Goal: Navigation & Orientation: Find specific page/section

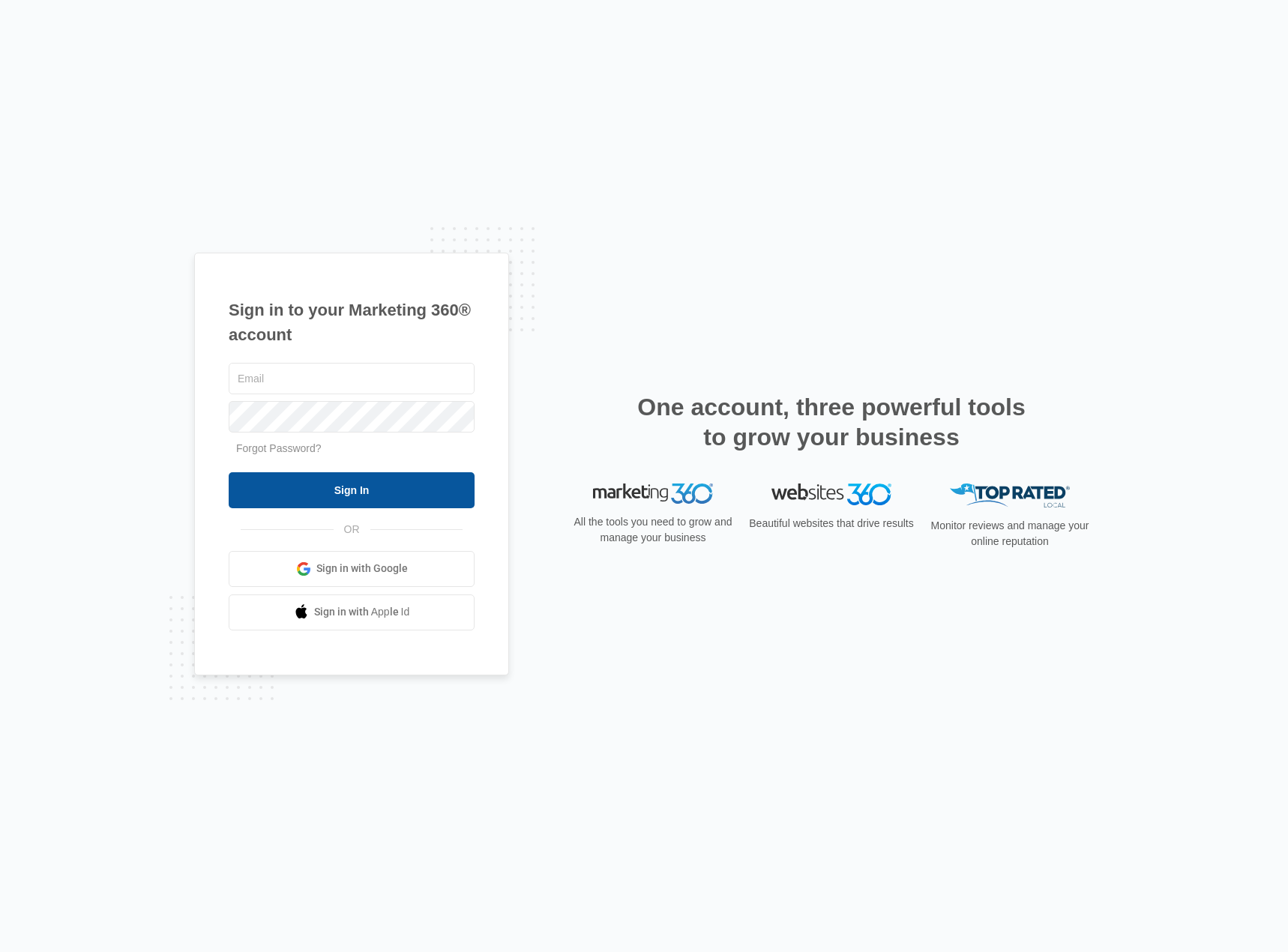
type input "[EMAIL_ADDRESS][DOMAIN_NAME]"
click at [356, 487] on input "Sign In" at bounding box center [351, 490] width 246 height 36
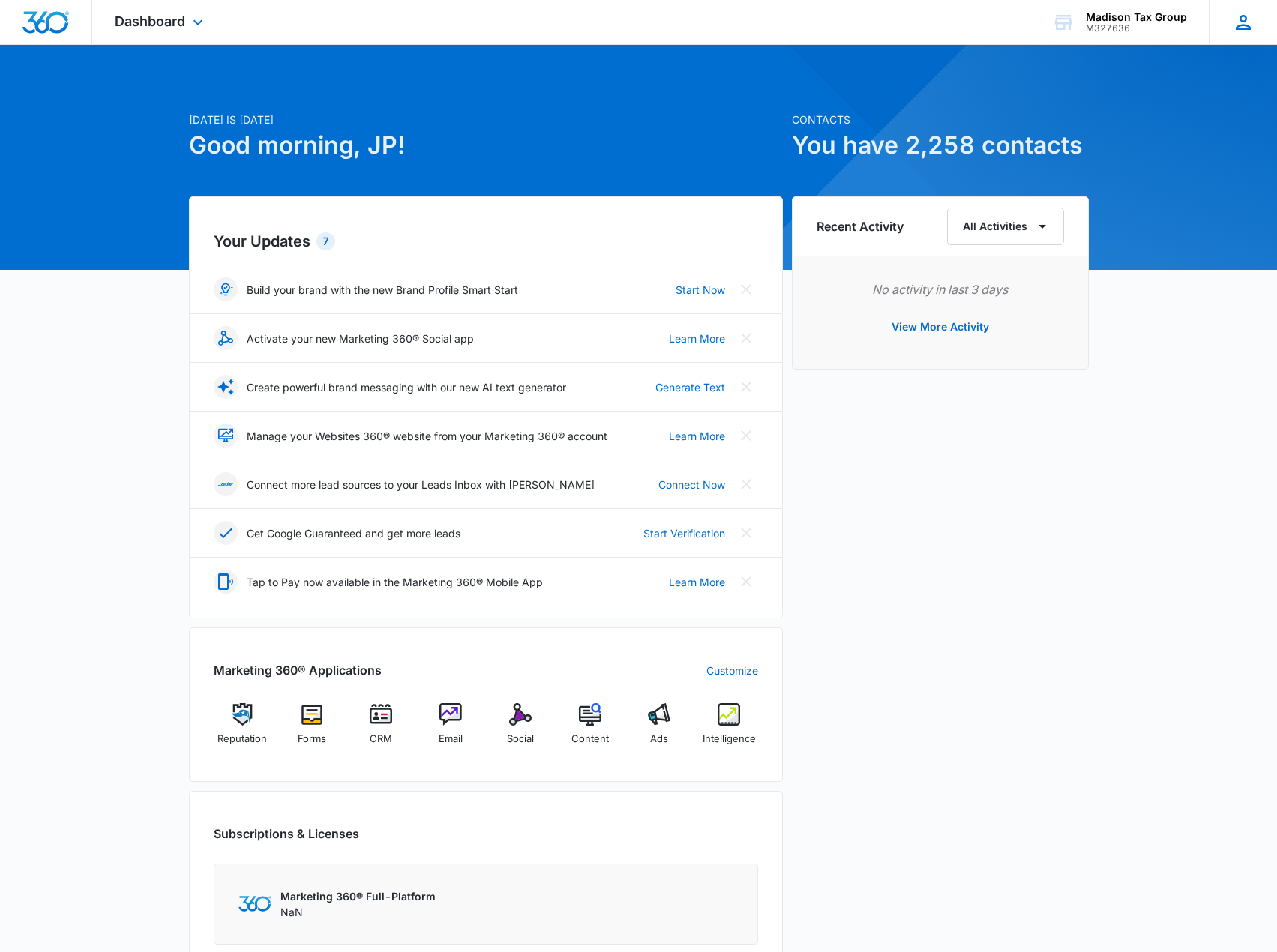
click at [1237, 22] on icon at bounding box center [1243, 23] width 23 height 23
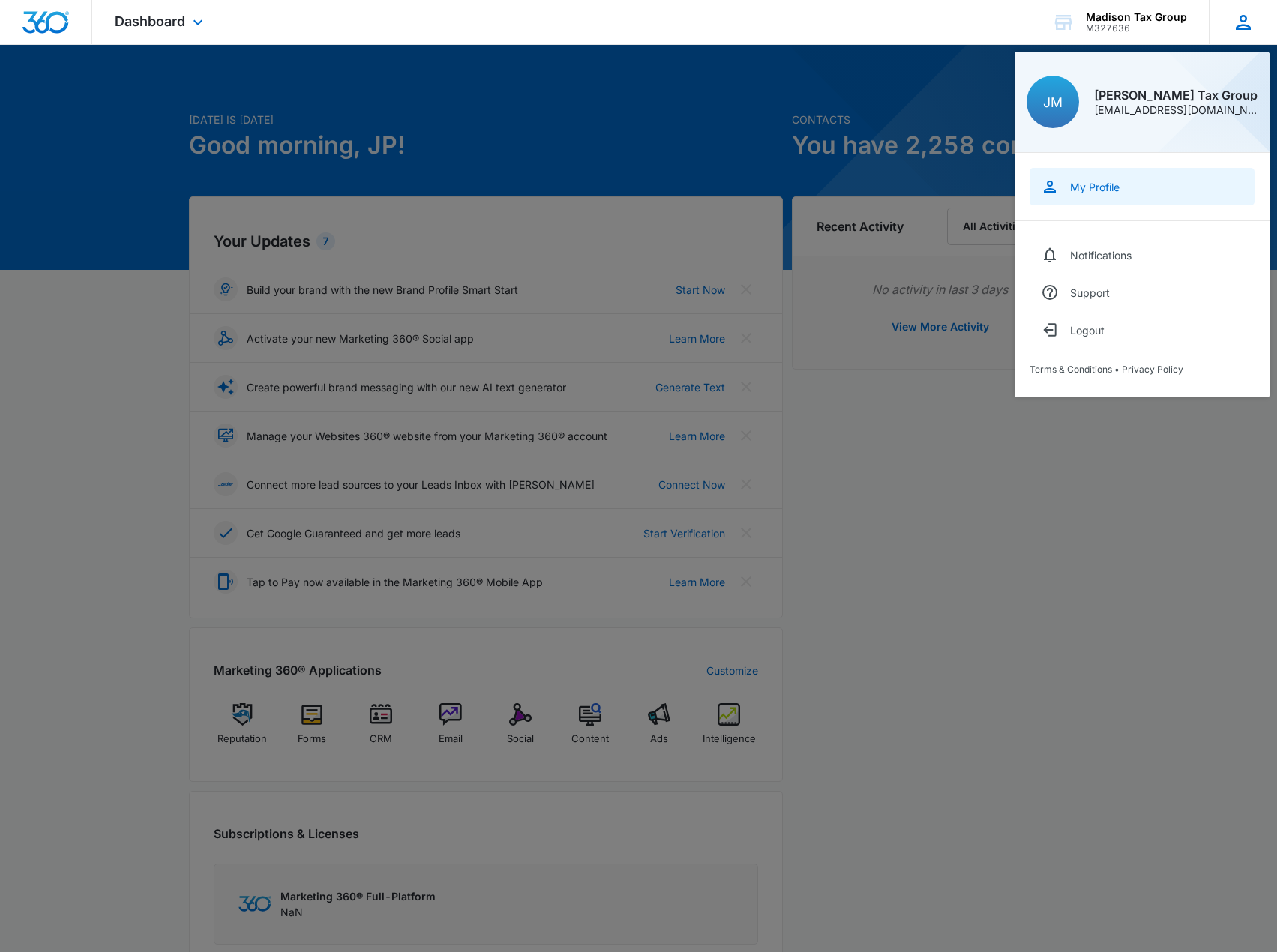
click at [1127, 202] on link "My Profile" at bounding box center [1141, 186] width 225 height 38
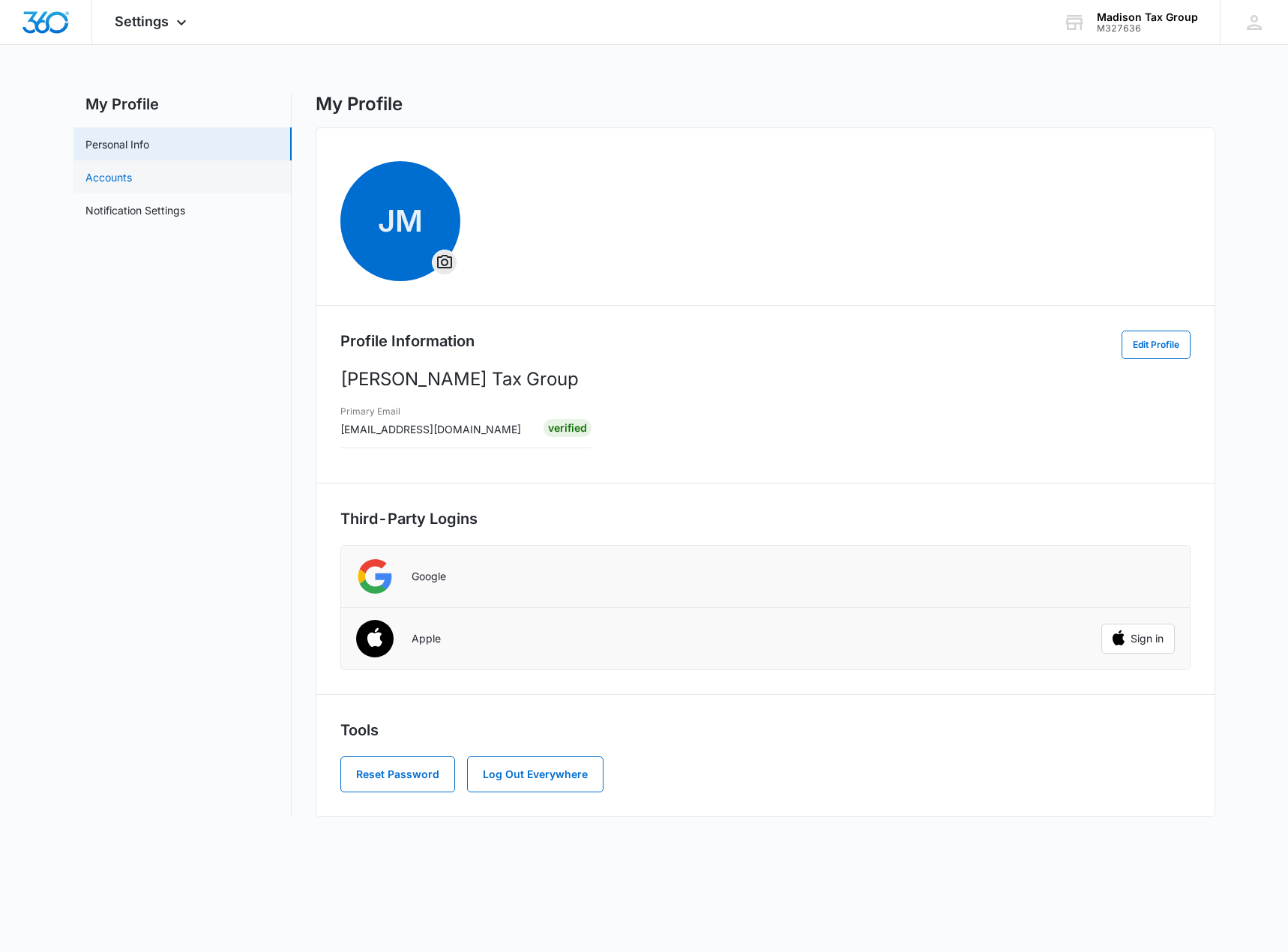
click at [132, 185] on link "Accounts" at bounding box center [109, 177] width 47 height 16
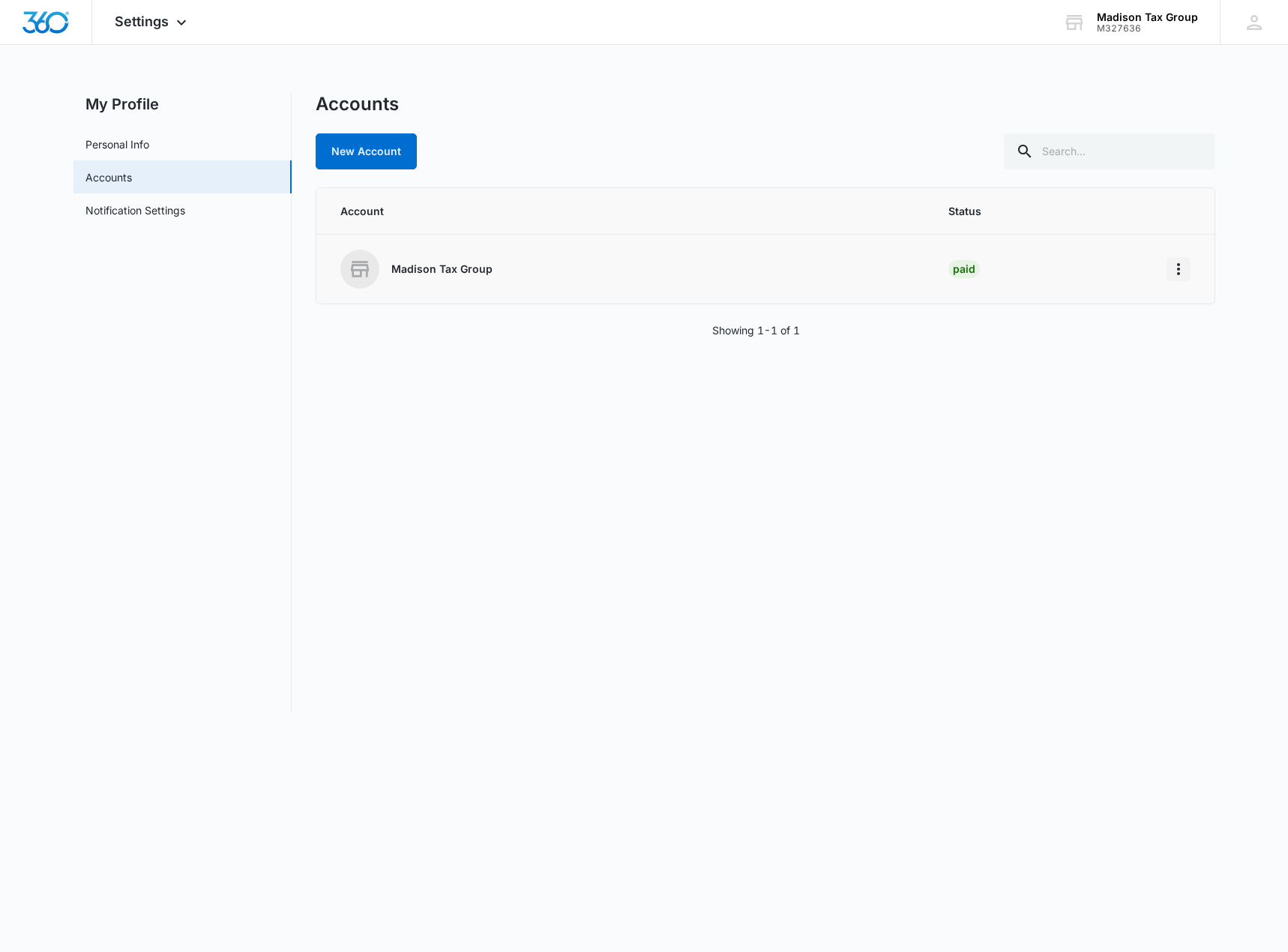
click at [1183, 269] on icon "Home" at bounding box center [1178, 269] width 18 height 18
click at [1116, 319] on button "Go to Dashboard" at bounding box center [1121, 311] width 137 height 23
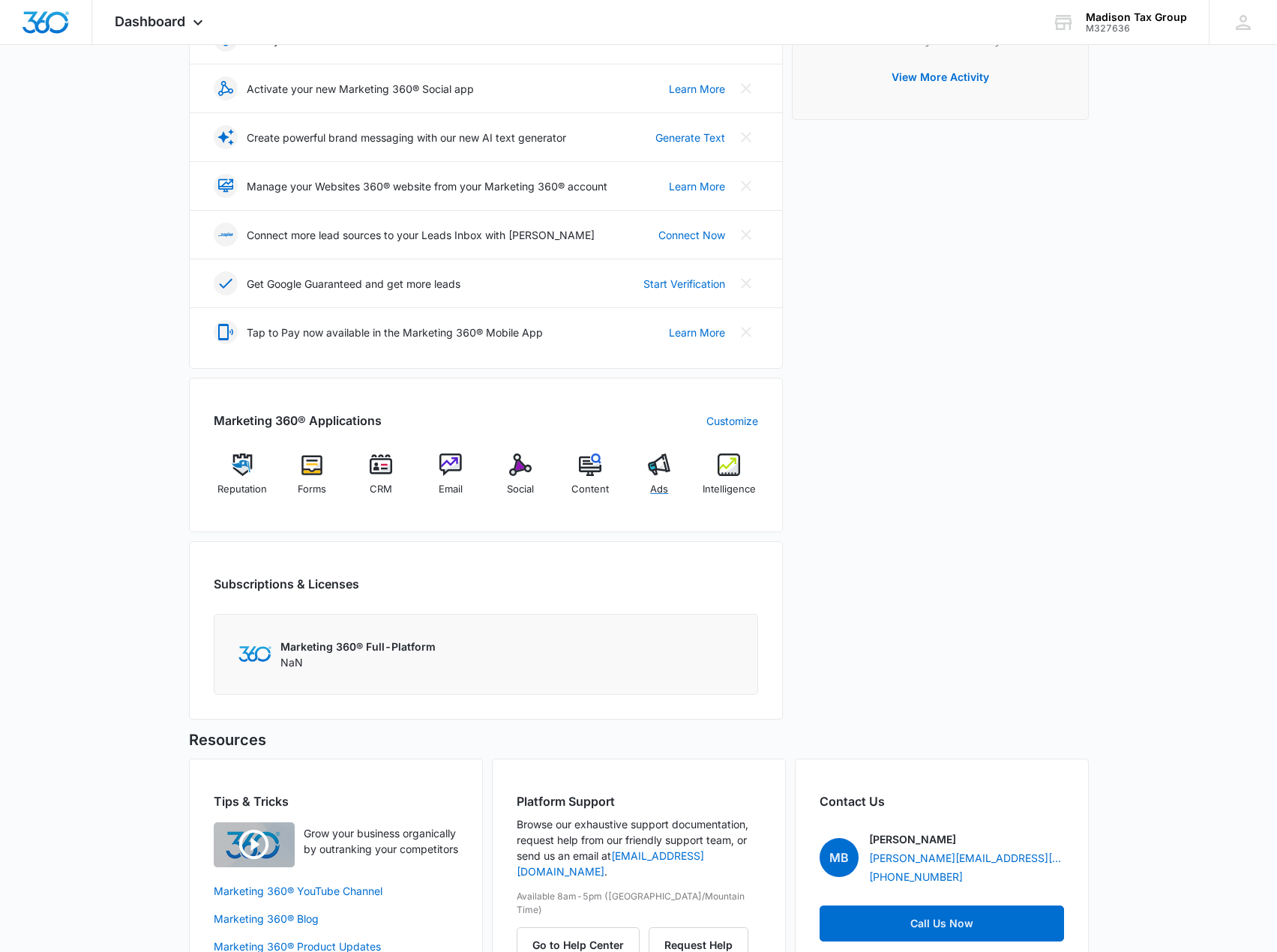
scroll to position [303, 0]
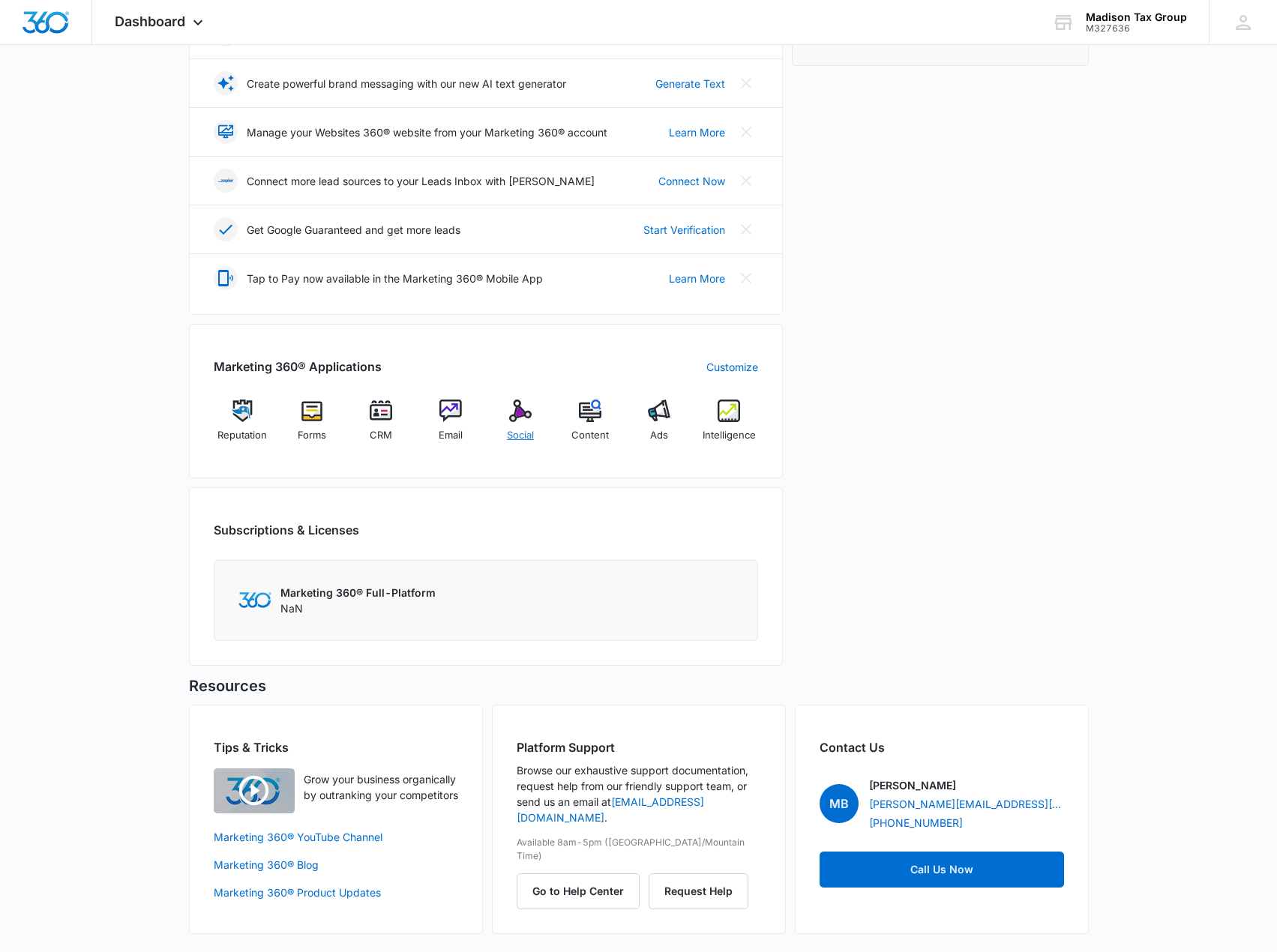
click at [523, 411] on img at bounding box center [521, 411] width 23 height 23
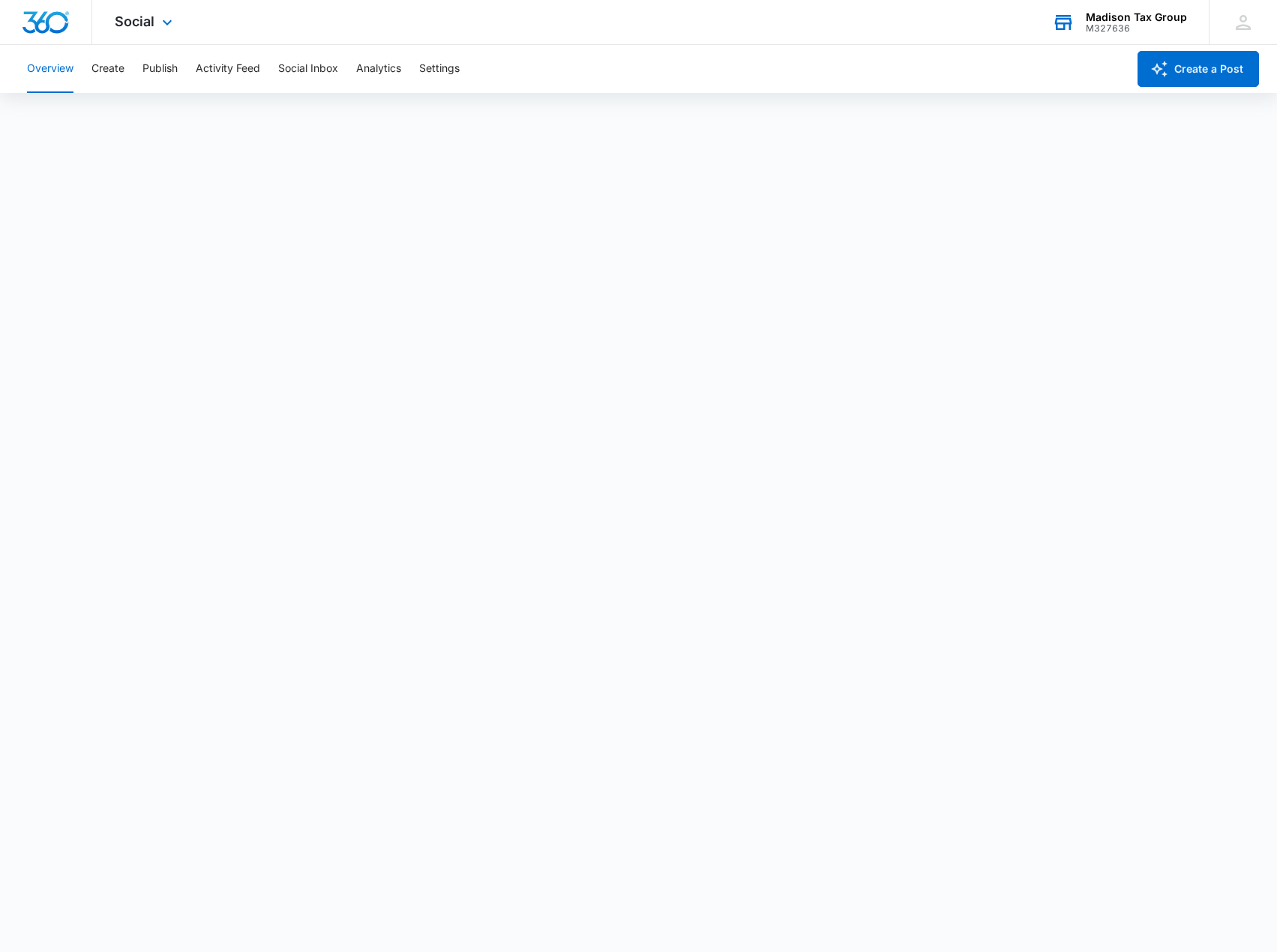
click at [1104, 31] on div "M327636" at bounding box center [1136, 28] width 101 height 11
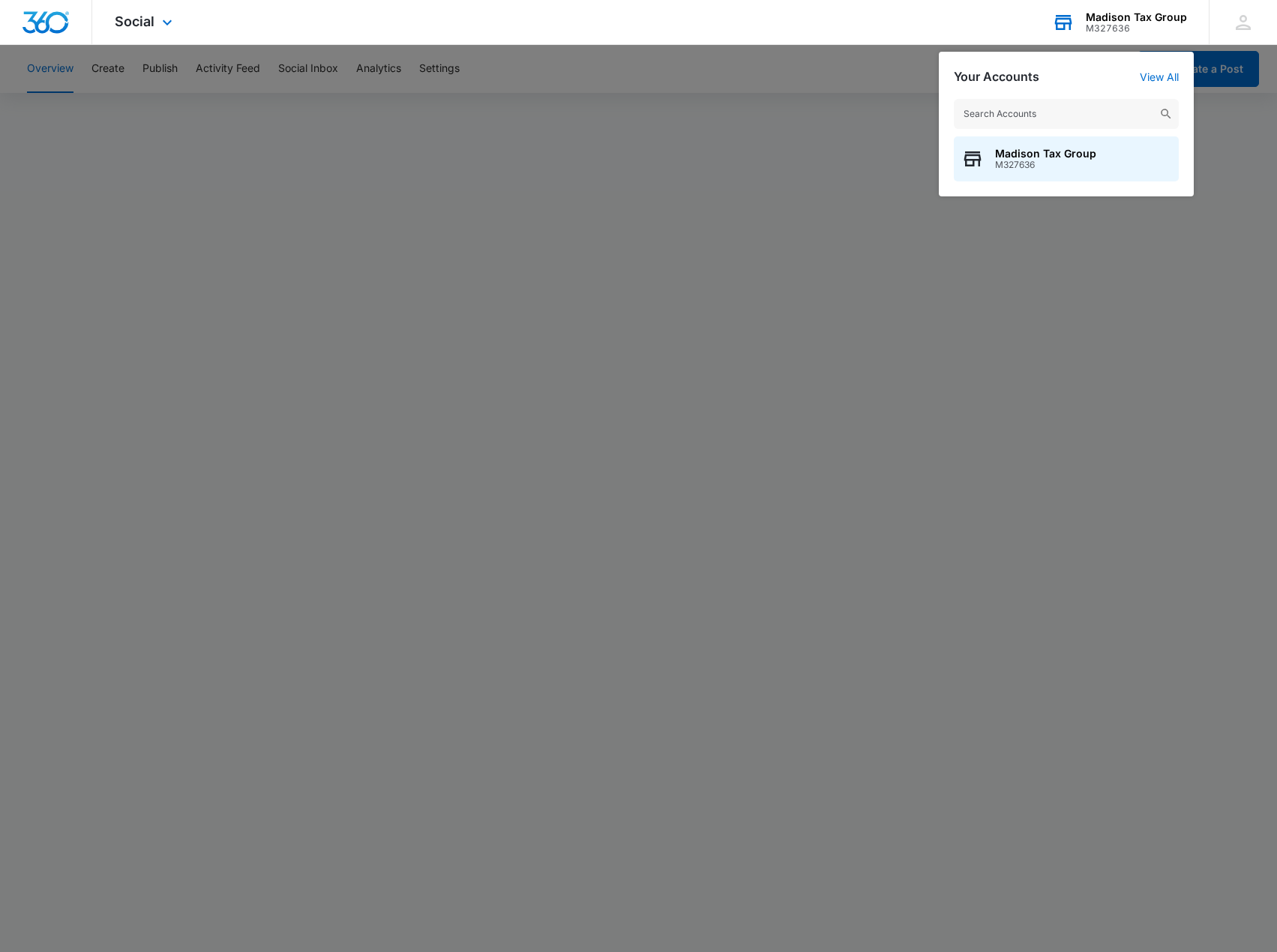
click at [1104, 31] on div "M327636" at bounding box center [1136, 28] width 101 height 11
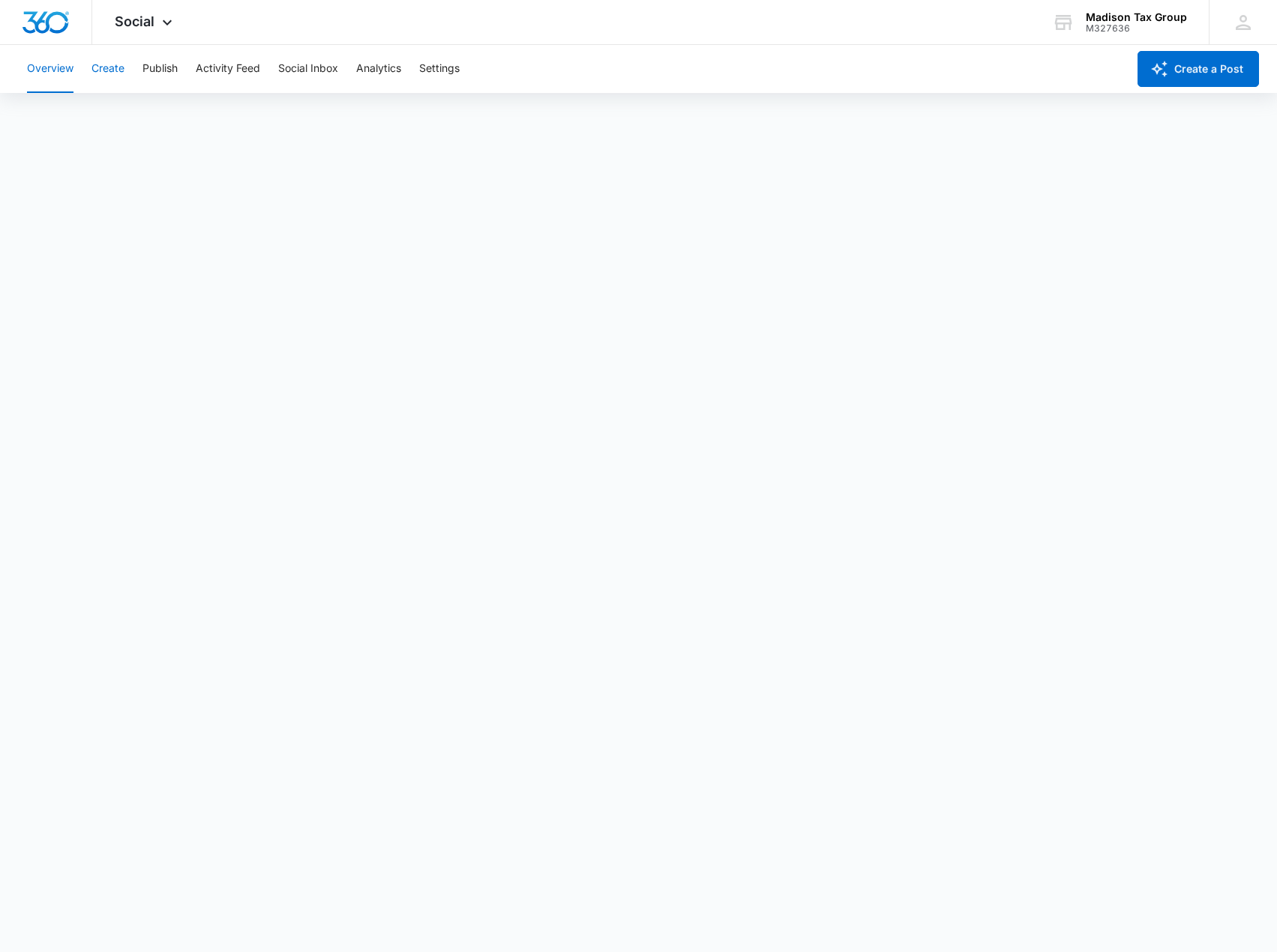
click at [122, 69] on button "Create" at bounding box center [108, 69] width 33 height 48
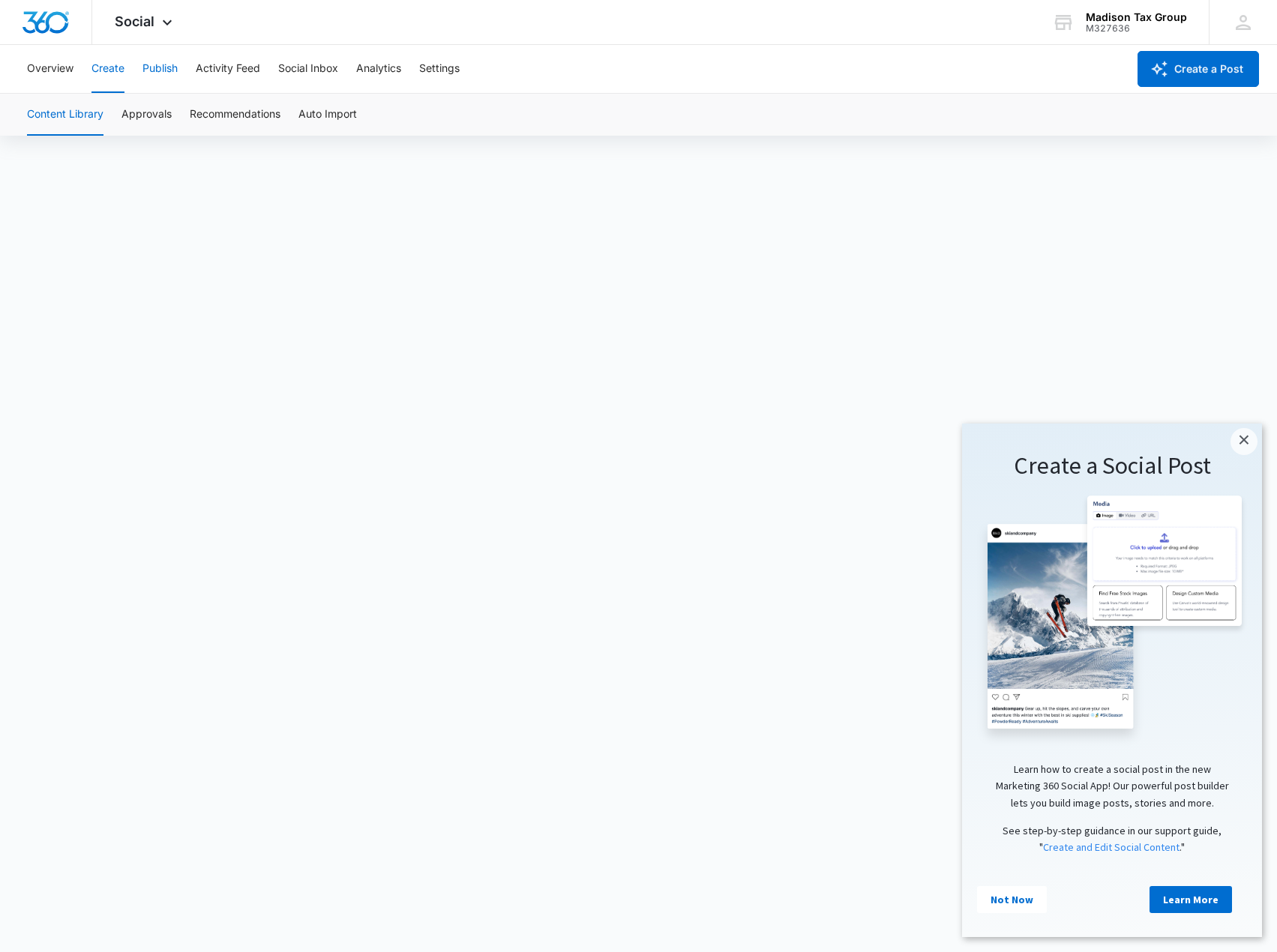
click at [155, 68] on button "Publish" at bounding box center [159, 69] width 35 height 48
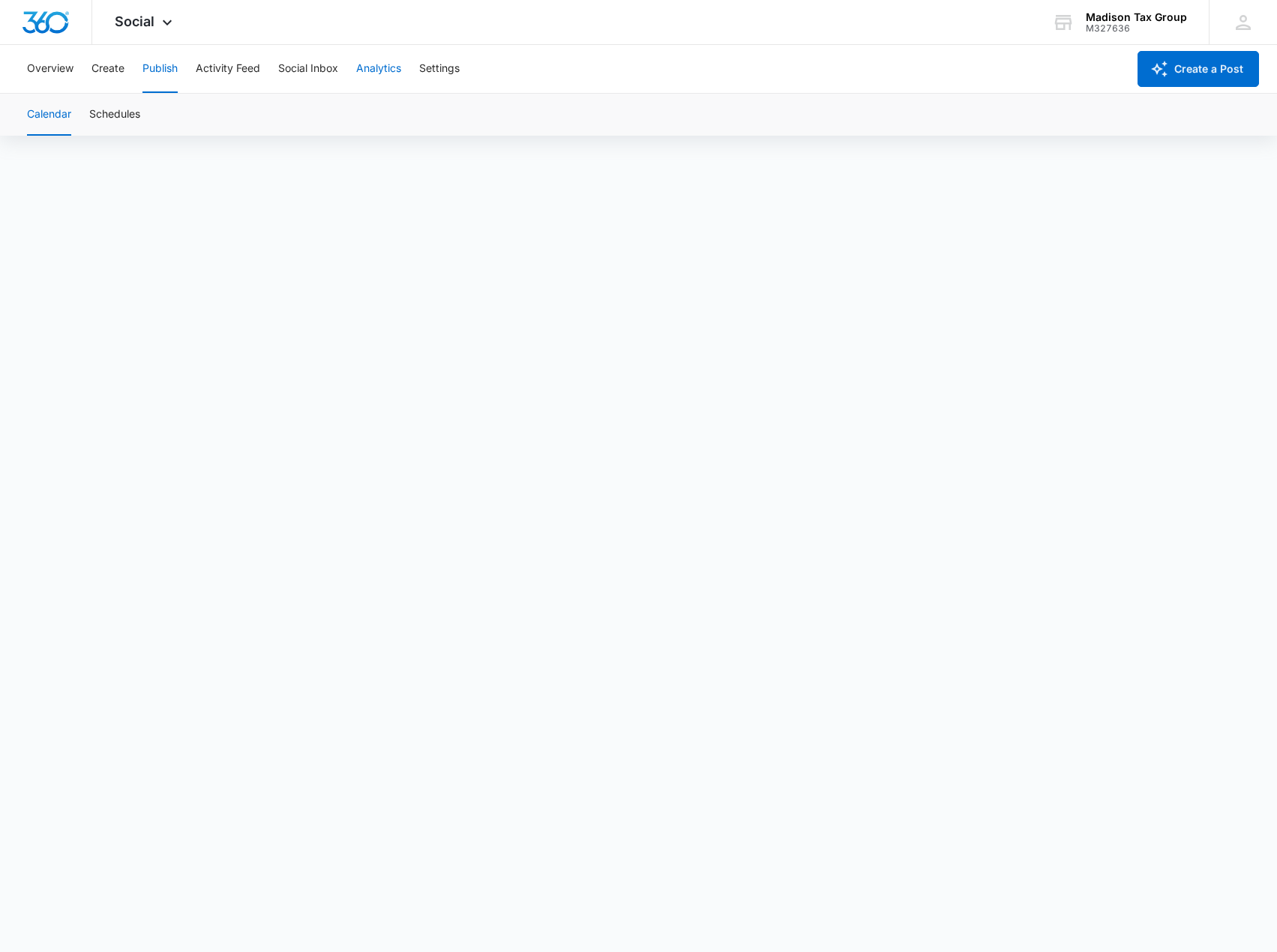
click at [390, 70] on button "Analytics" at bounding box center [379, 69] width 45 height 48
click at [437, 74] on button "Settings" at bounding box center [440, 69] width 41 height 48
click at [1129, 18] on div "Madison Tax Group" at bounding box center [1136, 17] width 101 height 12
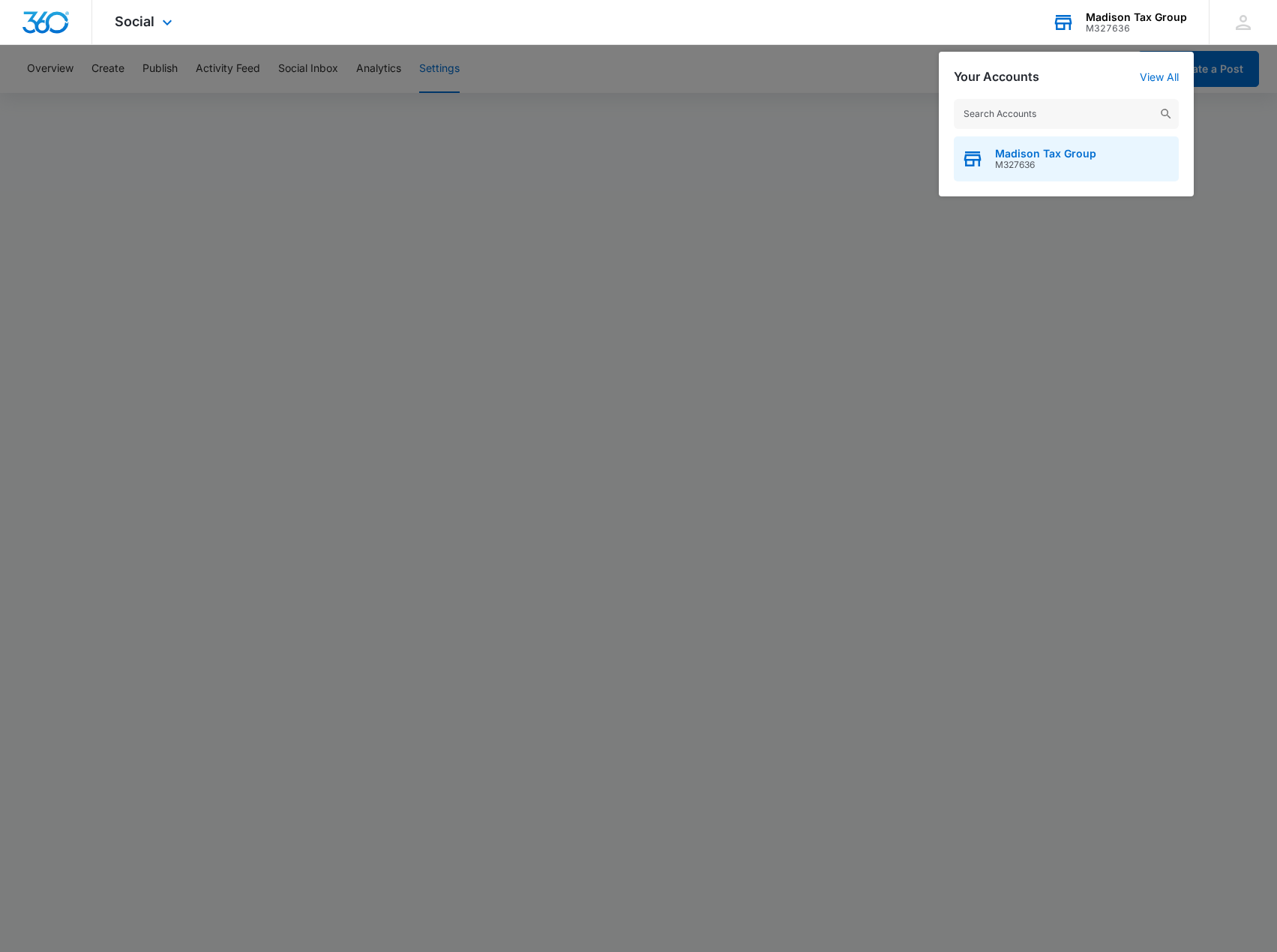
click at [1051, 161] on span "M327636" at bounding box center [1046, 164] width 101 height 11
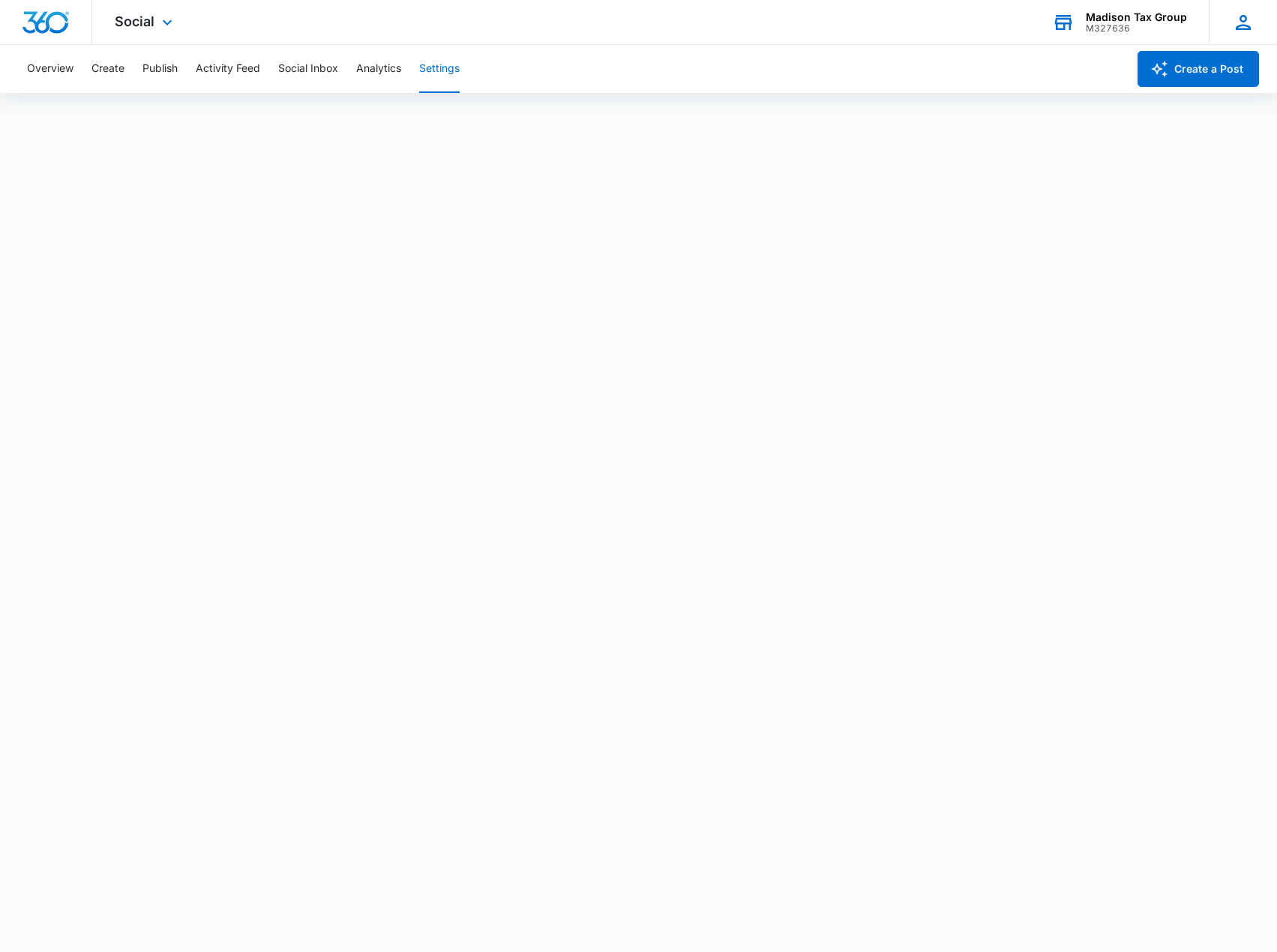
click at [1234, 30] on icon at bounding box center [1243, 23] width 23 height 23
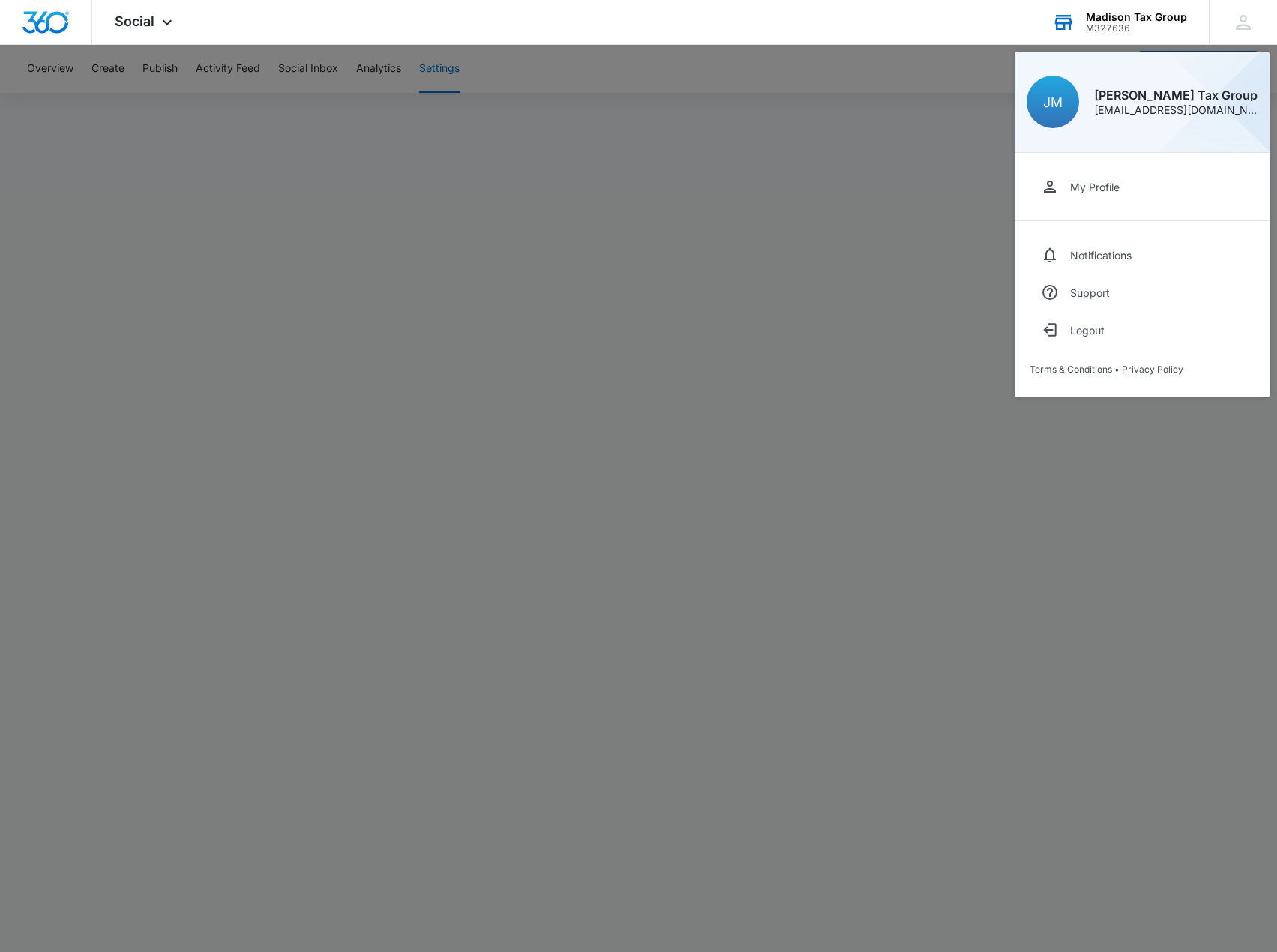
click at [779, 118] on div at bounding box center [638, 476] width 1277 height 952
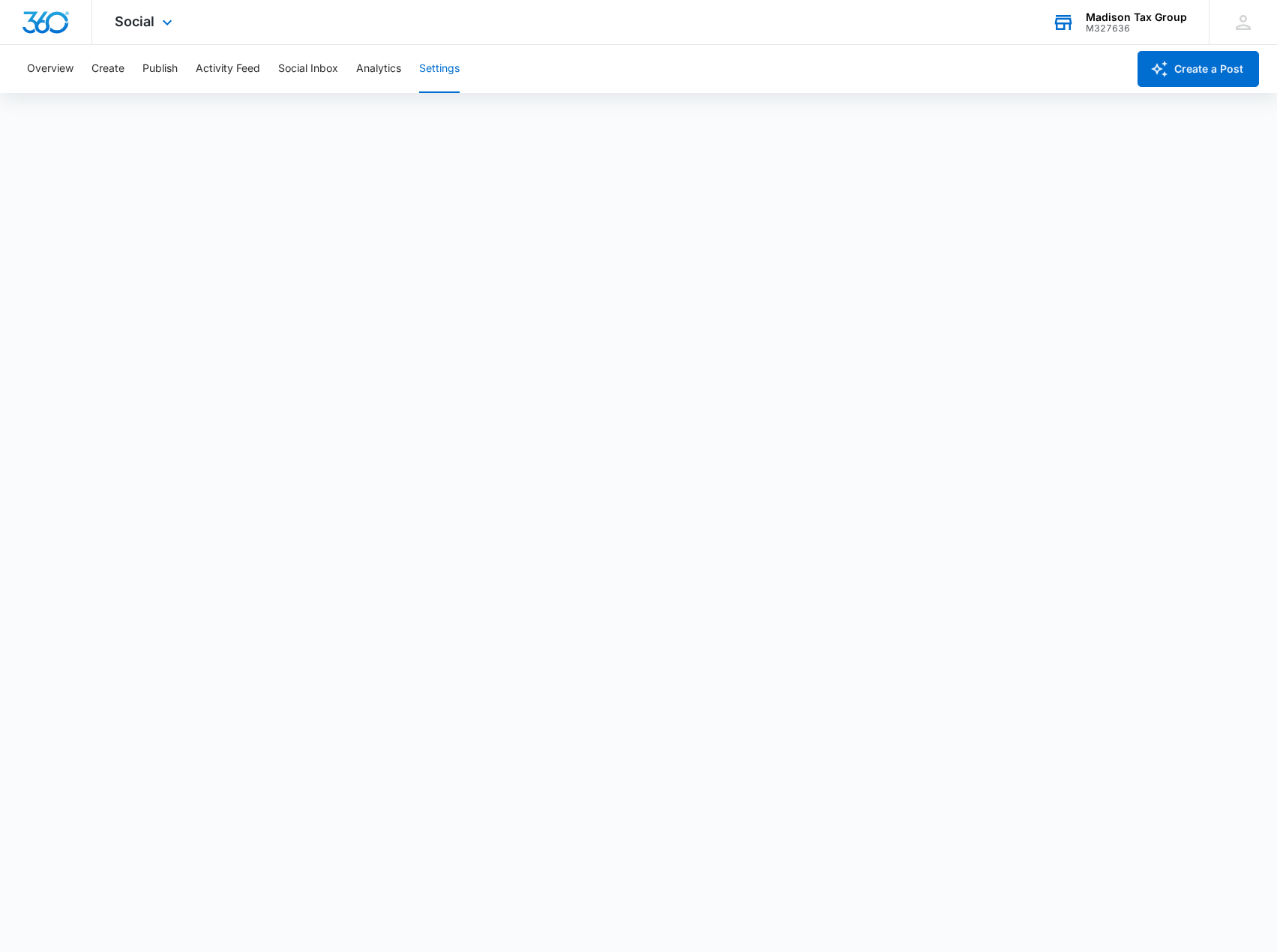
click at [63, 35] on div at bounding box center [46, 22] width 92 height 44
click at [174, 28] on icon at bounding box center [168, 26] width 18 height 18
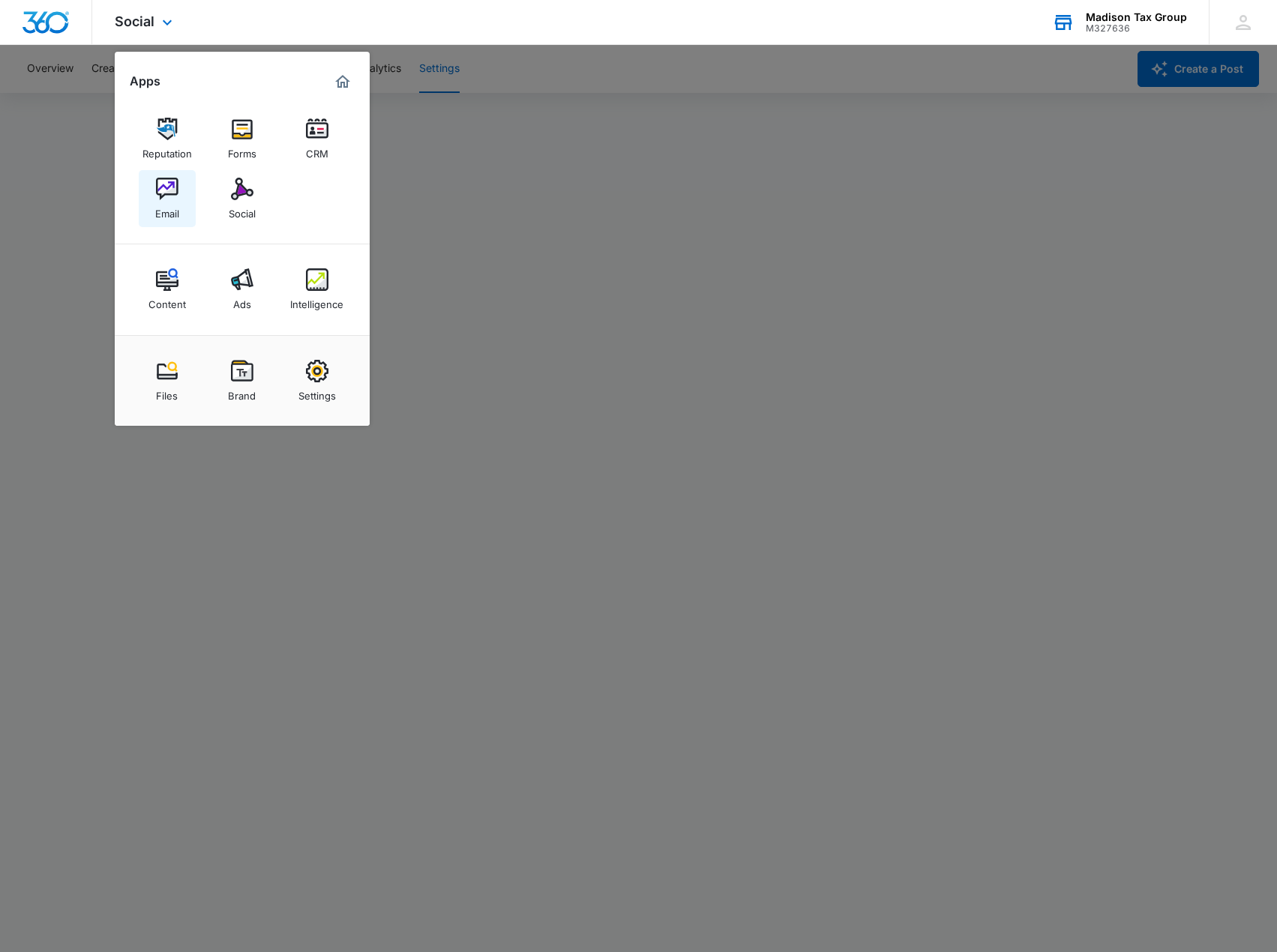
click at [176, 194] on img at bounding box center [168, 189] width 23 height 23
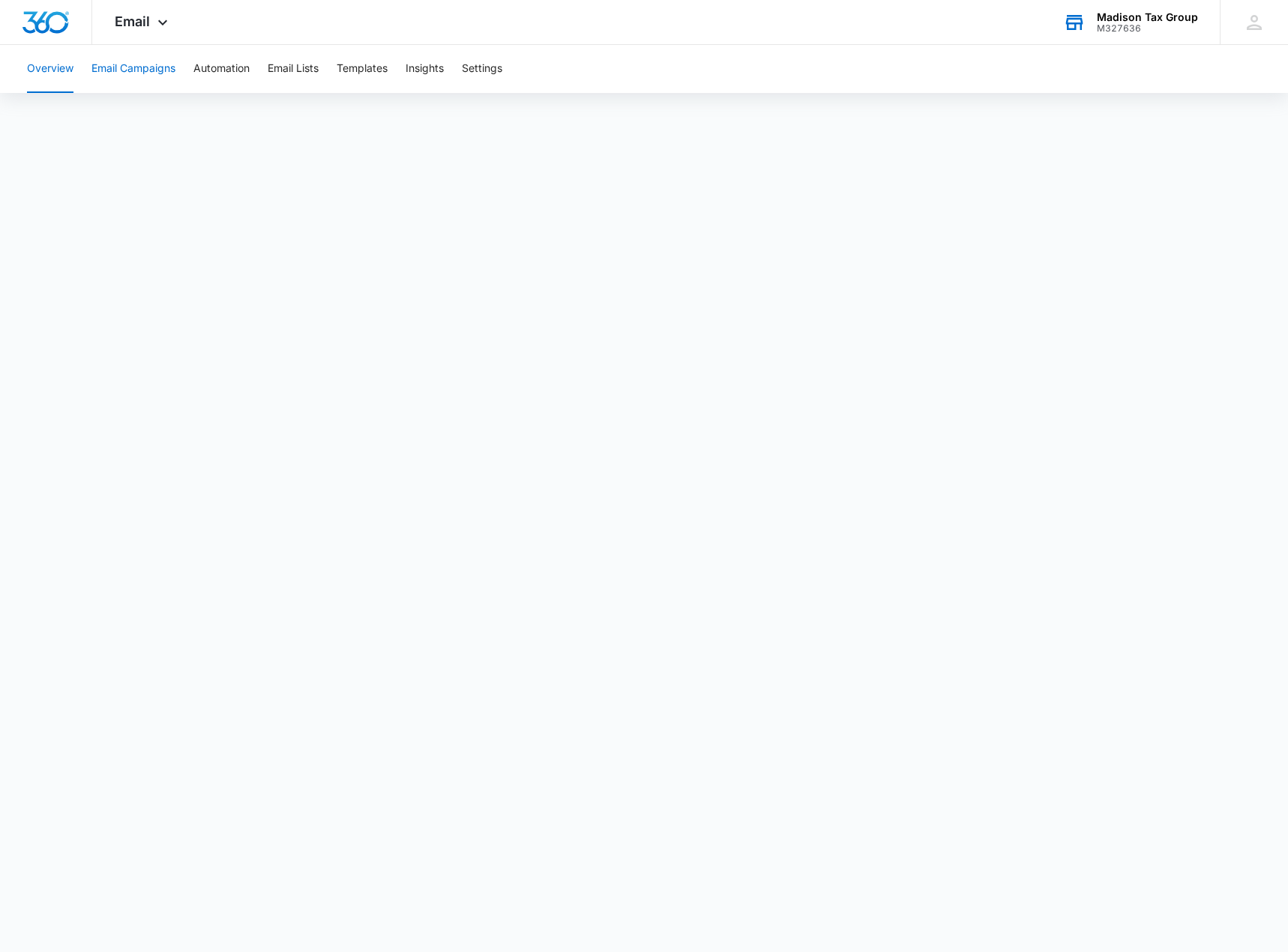
click at [147, 65] on button "Email Campaigns" at bounding box center [133, 69] width 84 height 48
click at [53, 68] on button "Overview" at bounding box center [50, 69] width 47 height 48
click at [54, 68] on button "Overview" at bounding box center [50, 69] width 47 height 48
click at [150, 15] on span "Email" at bounding box center [132, 21] width 35 height 16
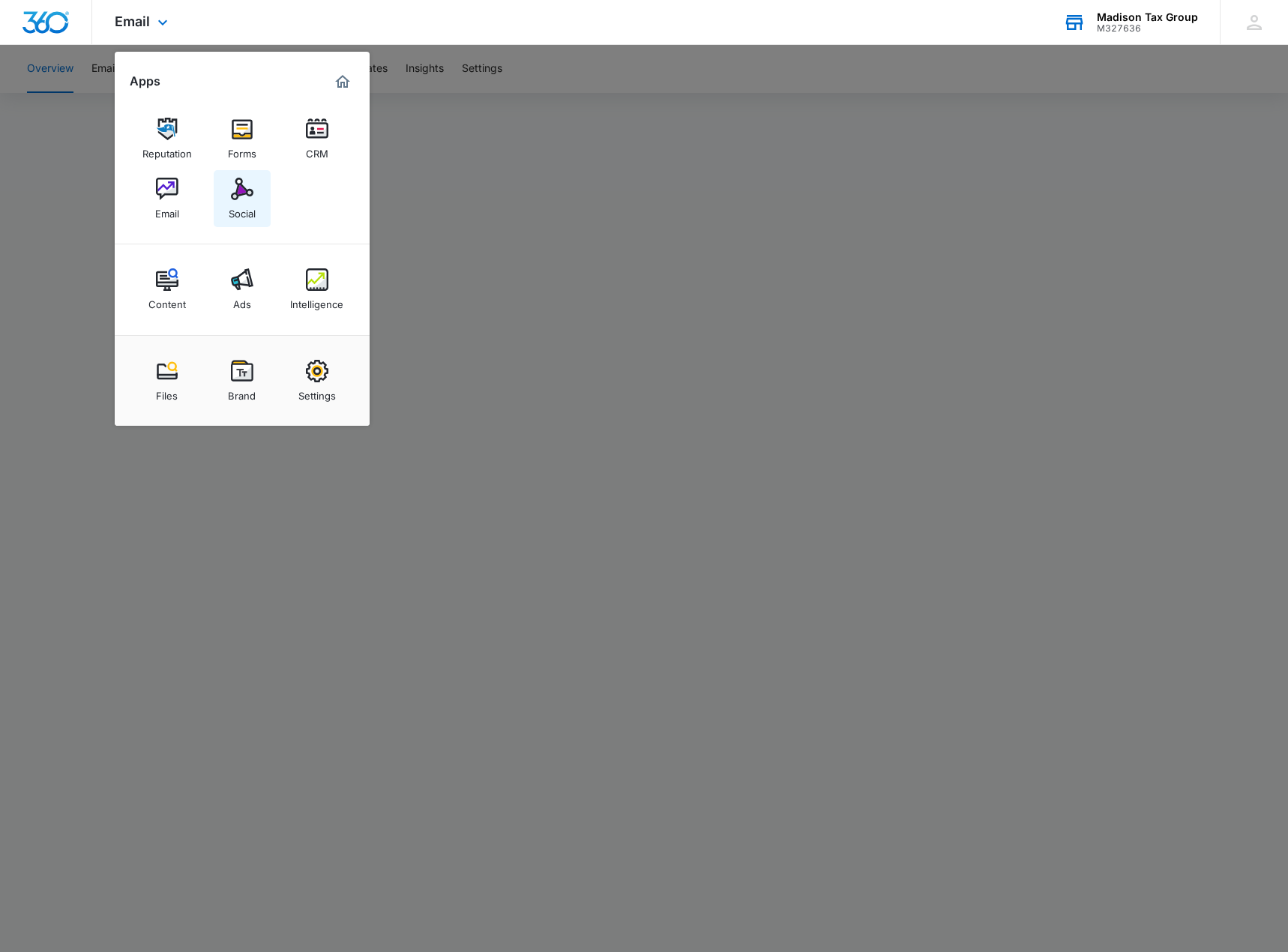
click at [246, 199] on img at bounding box center [242, 189] width 23 height 23
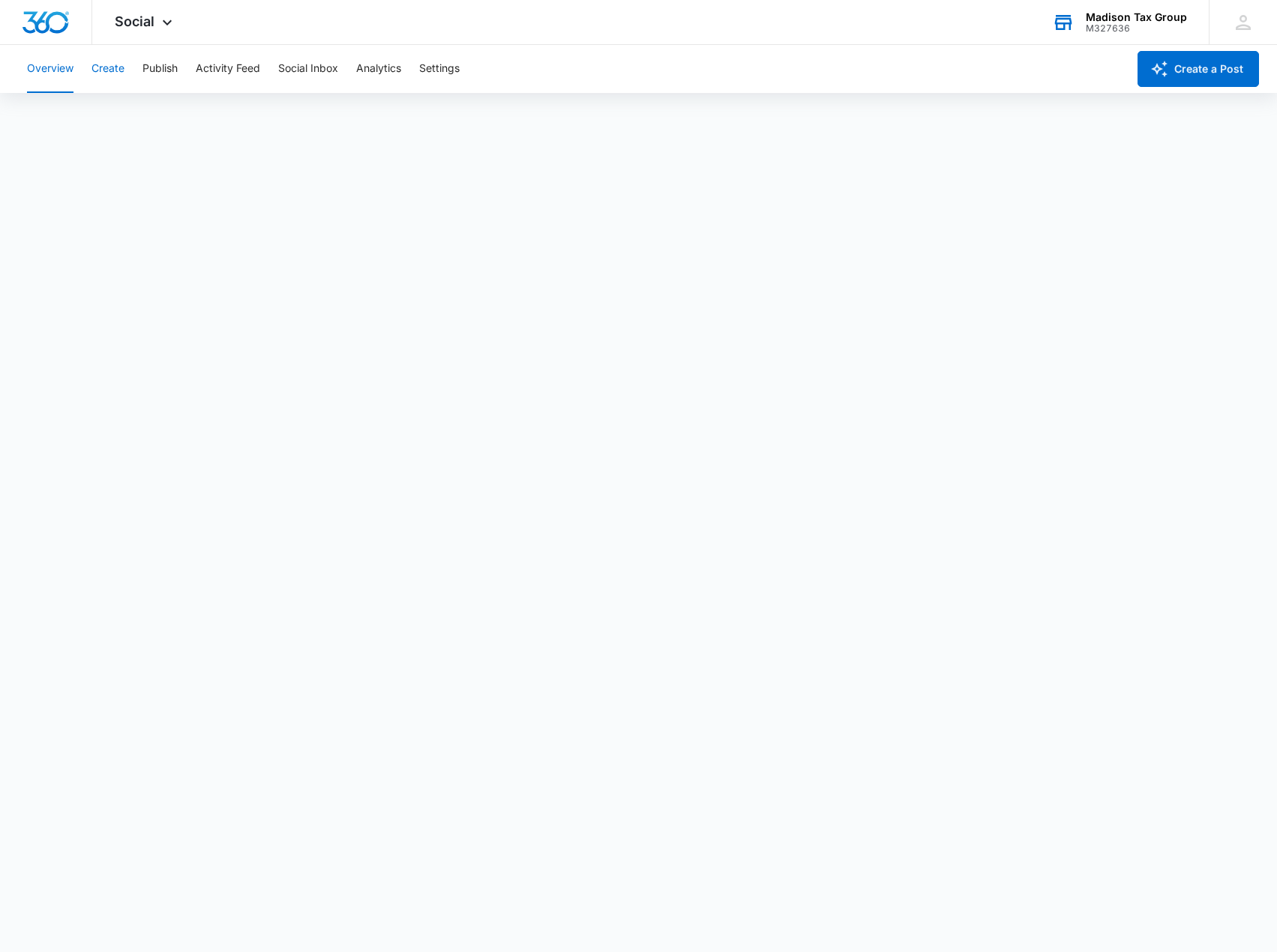
click at [124, 80] on button "Create" at bounding box center [108, 69] width 33 height 48
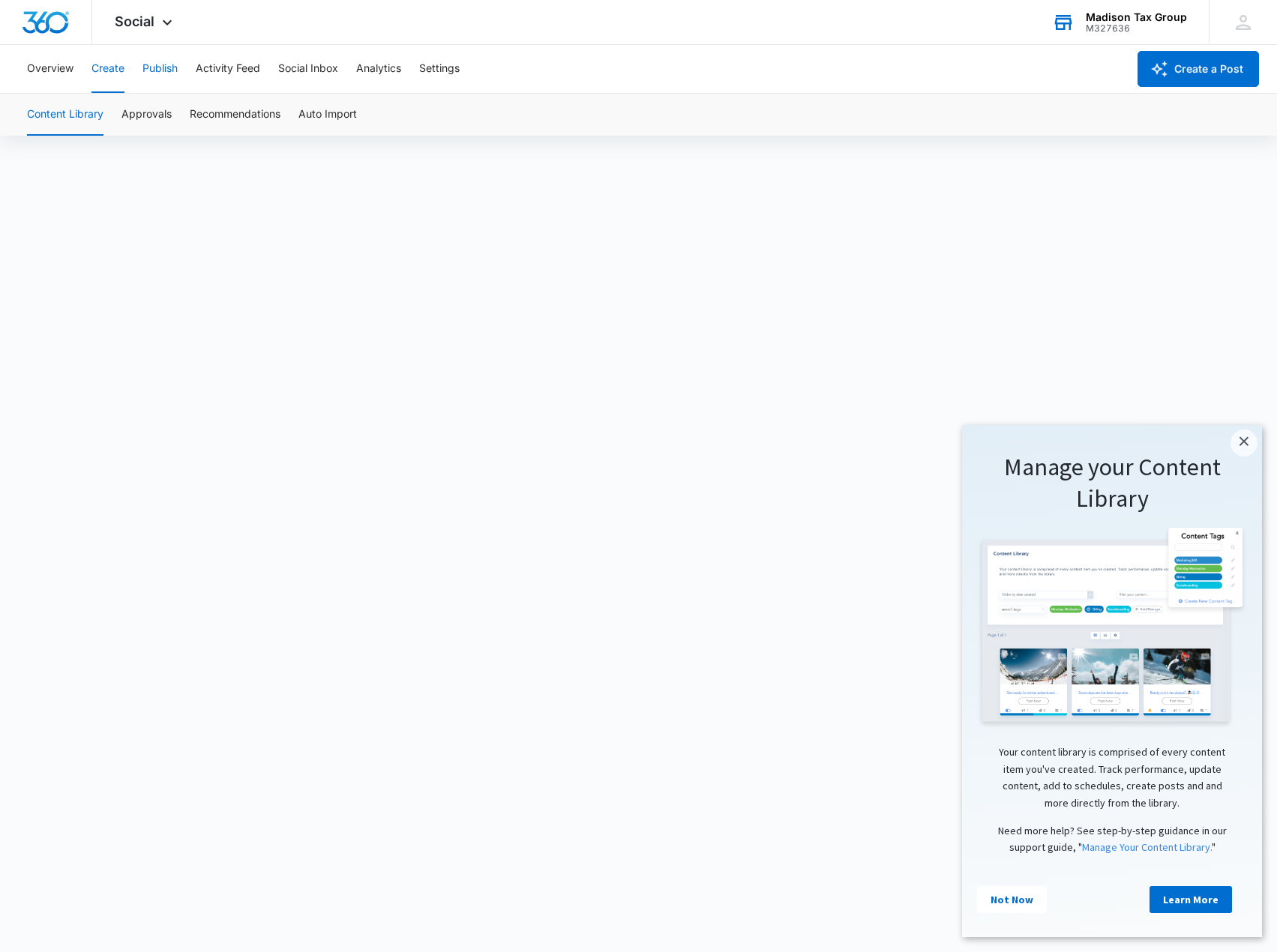
click at [153, 73] on button "Publish" at bounding box center [159, 69] width 35 height 48
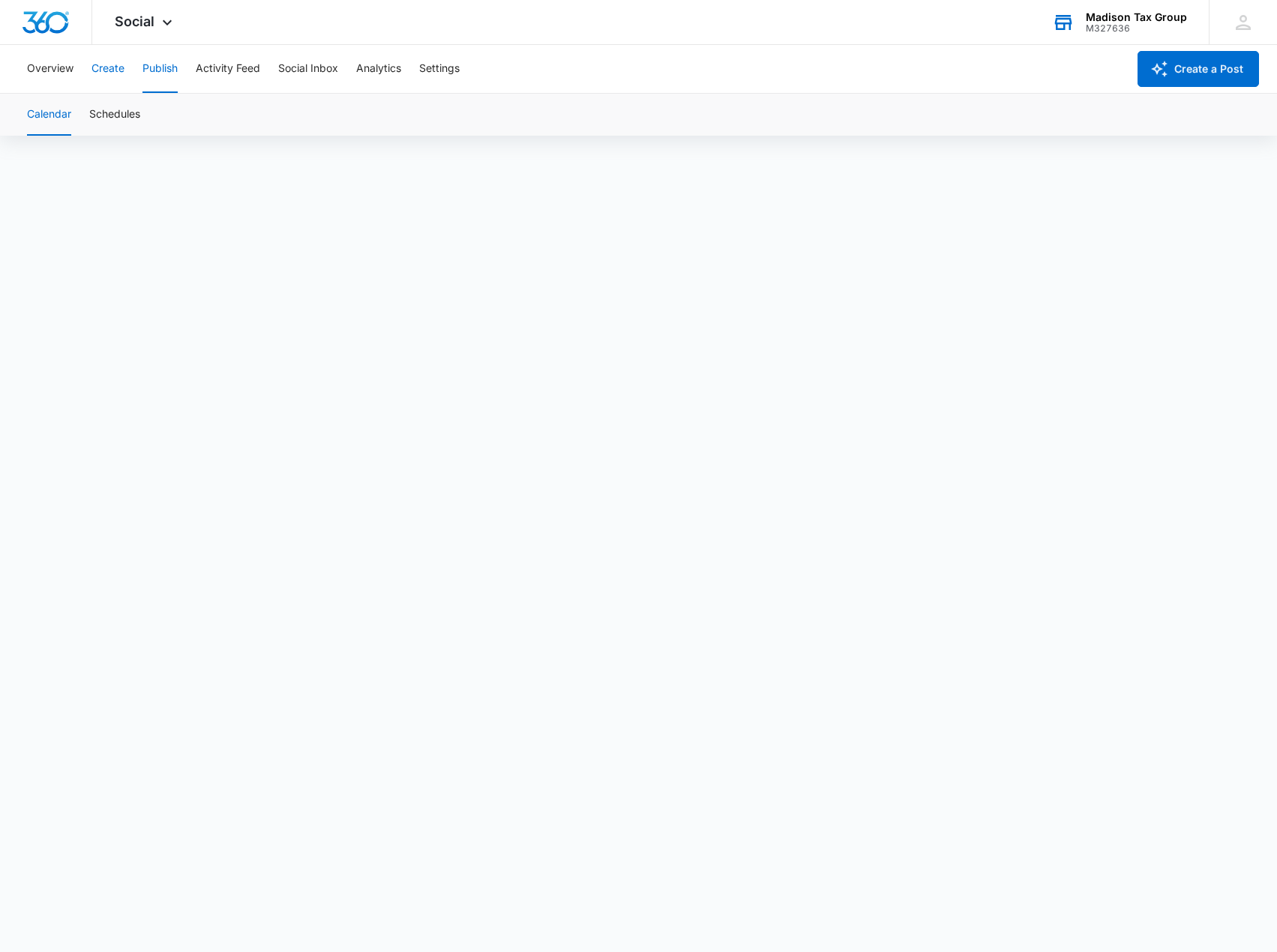
click at [103, 78] on button "Create" at bounding box center [108, 69] width 33 height 48
